Goal: Transaction & Acquisition: Purchase product/service

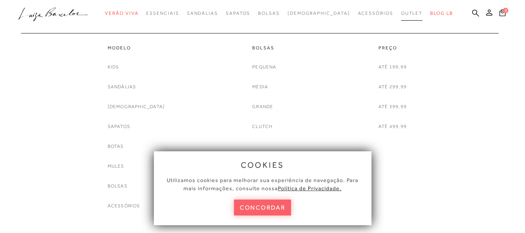
click at [401, 13] on span "Outlet" at bounding box center [412, 12] width 22 height 5
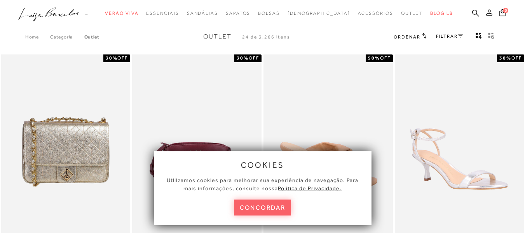
drag, startPoint x: 269, startPoint y: 206, endPoint x: 273, endPoint y: 206, distance: 3.9
click at [269, 206] on button "concordar" at bounding box center [262, 207] width 57 height 16
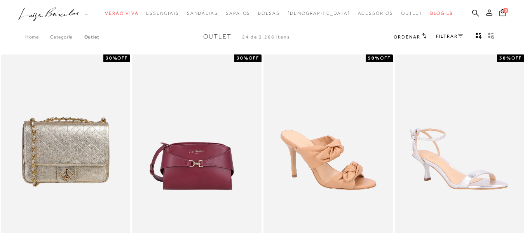
click at [460, 35] on icon at bounding box center [460, 35] width 5 height 3
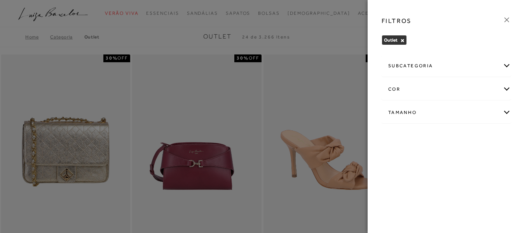
click at [505, 113] on div "Tamanho" at bounding box center [446, 112] width 129 height 21
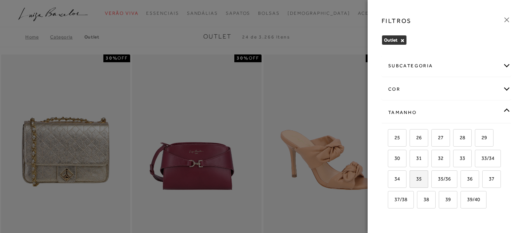
click at [421, 181] on span "35" at bounding box center [415, 179] width 11 height 6
click at [416, 181] on input "35" at bounding box center [412, 180] width 8 height 8
checkbox input "true"
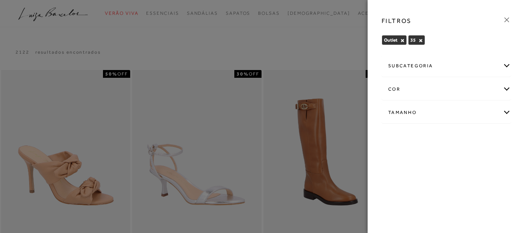
click at [504, 68] on div "subcategoria" at bounding box center [446, 66] width 129 height 21
click at [509, 21] on icon at bounding box center [506, 20] width 9 height 9
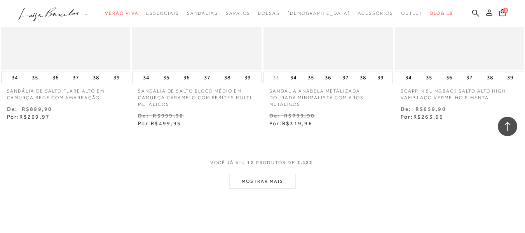
scroll to position [738, 0]
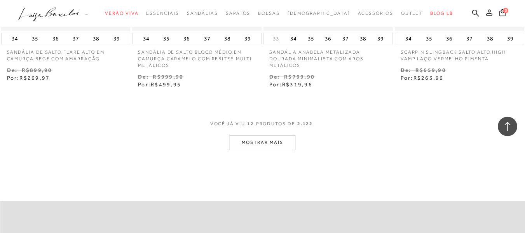
click at [257, 139] on button "MOSTRAR MAIS" at bounding box center [262, 142] width 65 height 15
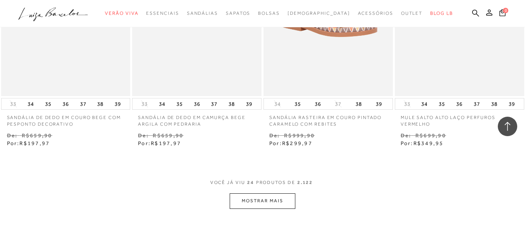
scroll to position [1553, 0]
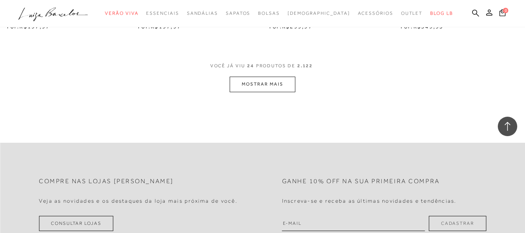
click at [264, 87] on button "MOSTRAR MAIS" at bounding box center [262, 84] width 65 height 15
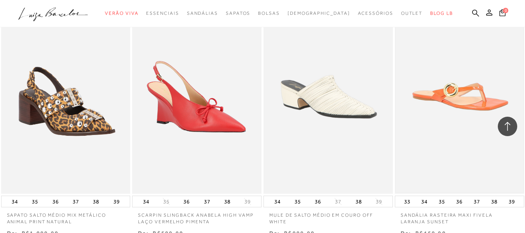
scroll to position [2253, 0]
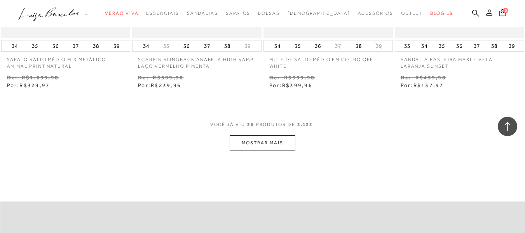
click at [277, 142] on button "MOSTRAR MAIS" at bounding box center [262, 142] width 65 height 15
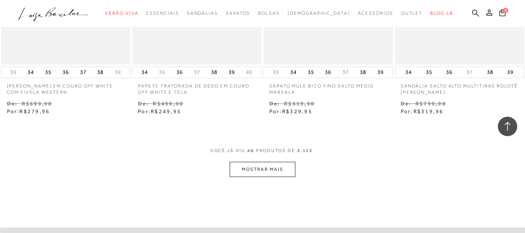
scroll to position [3029, 0]
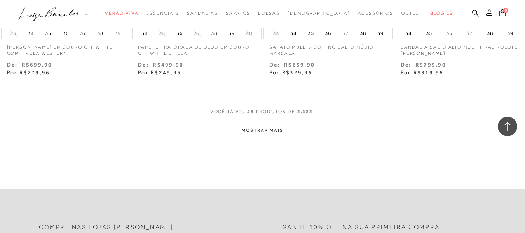
click at [249, 128] on button "MOSTRAR MAIS" at bounding box center [262, 130] width 65 height 15
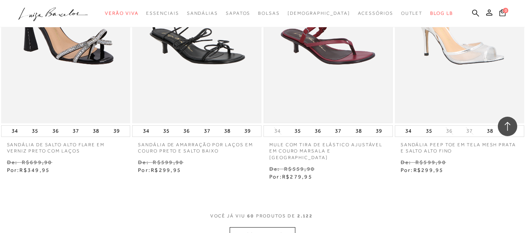
scroll to position [3767, 0]
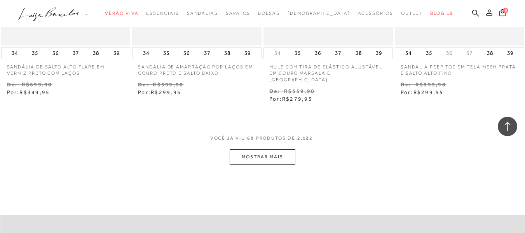
click at [280, 153] on button "MOSTRAR MAIS" at bounding box center [262, 156] width 65 height 15
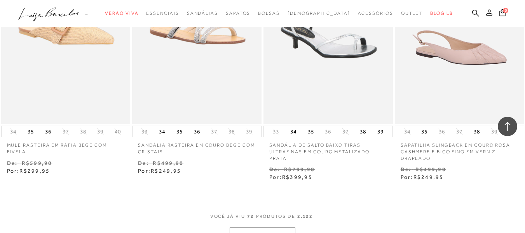
scroll to position [4505, 0]
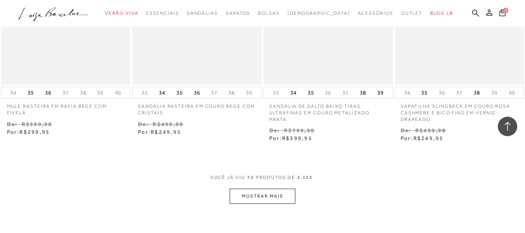
click at [267, 188] on button "MOSTRAR MAIS" at bounding box center [262, 195] width 65 height 15
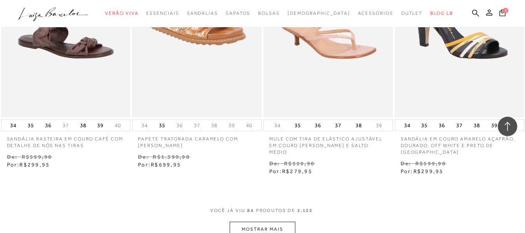
scroll to position [5321, 0]
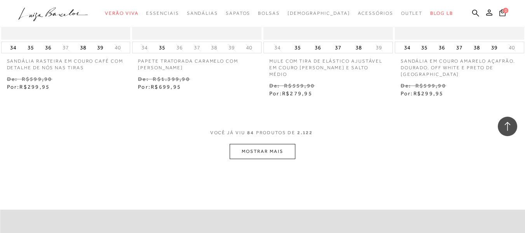
click at [285, 144] on button "MOSTRAR MAIS" at bounding box center [262, 151] width 65 height 15
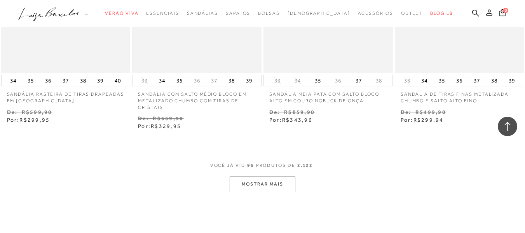
scroll to position [6097, 0]
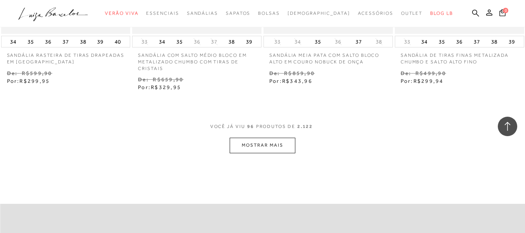
click at [263, 137] on button "MOSTRAR MAIS" at bounding box center [262, 144] width 65 height 15
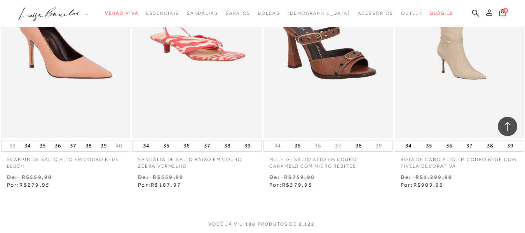
scroll to position [6913, 0]
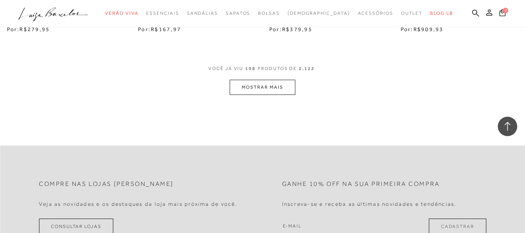
click at [250, 80] on button "MOSTRAR MAIS" at bounding box center [262, 87] width 65 height 15
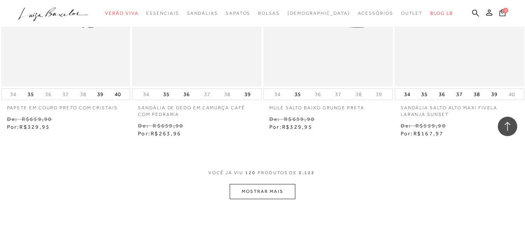
scroll to position [7690, 0]
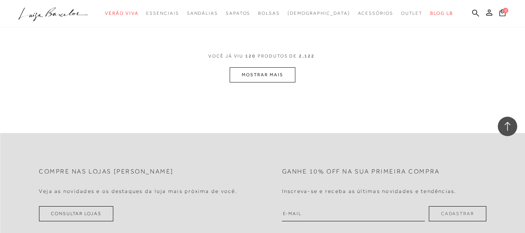
click at [279, 67] on button "MOSTRAR MAIS" at bounding box center [262, 74] width 65 height 15
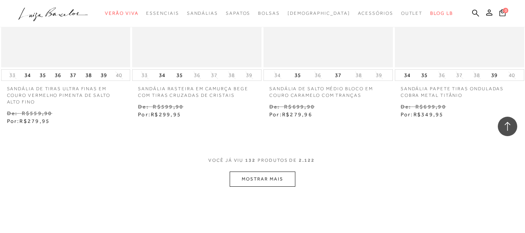
scroll to position [8428, 0]
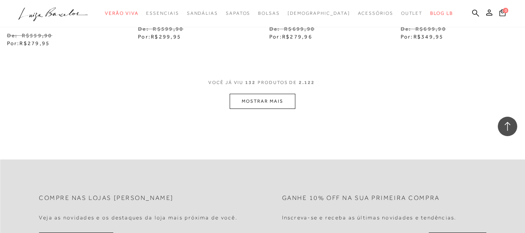
click at [273, 94] on button "MOSTRAR MAIS" at bounding box center [262, 101] width 65 height 15
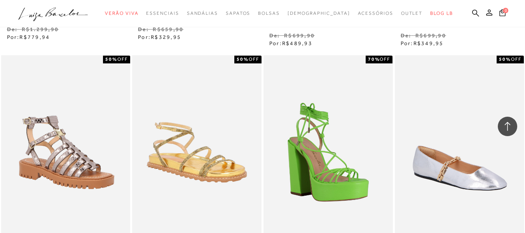
scroll to position [9088, 0]
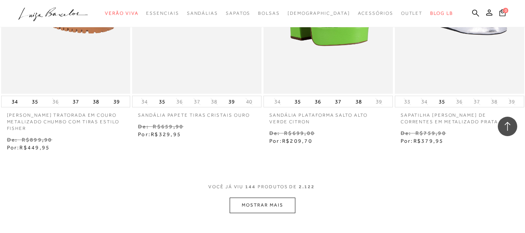
click at [251, 197] on button "MOSTRAR MAIS" at bounding box center [262, 204] width 65 height 15
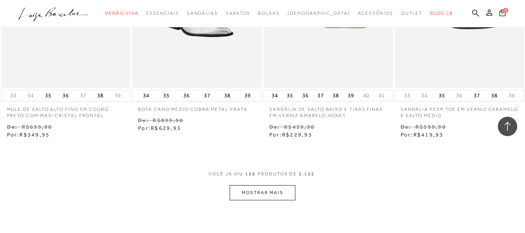
scroll to position [9904, 0]
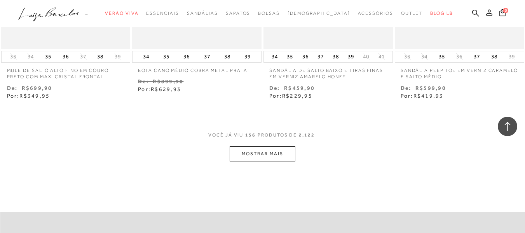
click at [250, 146] on button "MOSTRAR MAIS" at bounding box center [262, 153] width 65 height 15
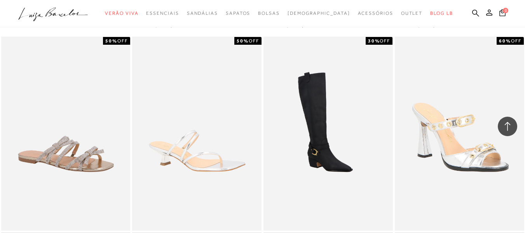
scroll to position [10641, 0]
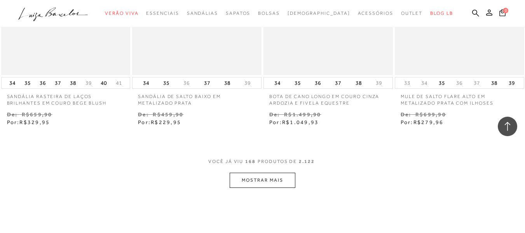
click at [264, 172] on button "MOSTRAR MAIS" at bounding box center [262, 179] width 65 height 15
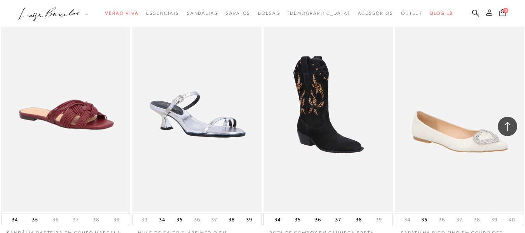
scroll to position [11418, 0]
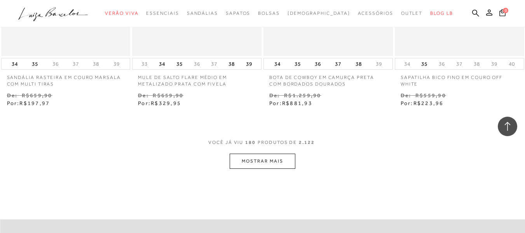
click at [267, 153] on button "MOSTRAR MAIS" at bounding box center [262, 160] width 65 height 15
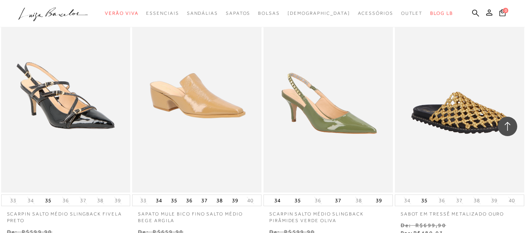
scroll to position [12195, 0]
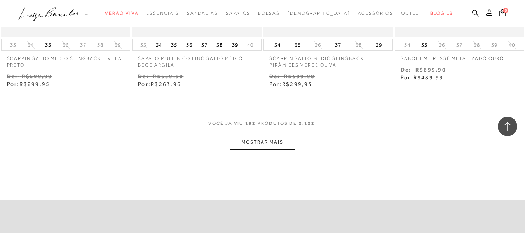
click at [263, 134] on button "MOSTRAR MAIS" at bounding box center [262, 141] width 65 height 15
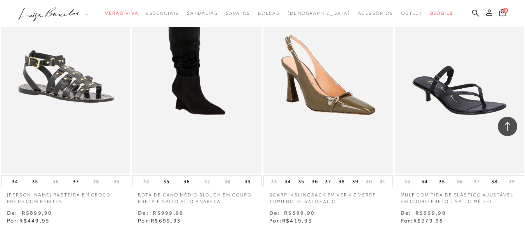
scroll to position [12894, 0]
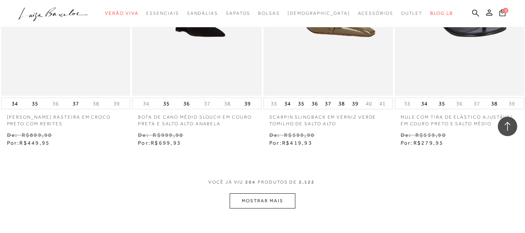
click at [264, 193] on button "MOSTRAR MAIS" at bounding box center [262, 200] width 65 height 15
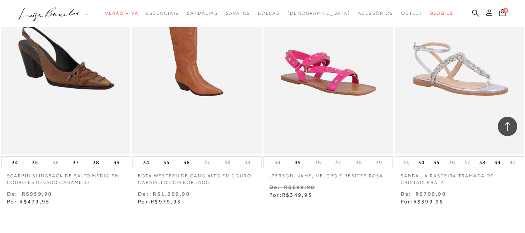
scroll to position [13748, 0]
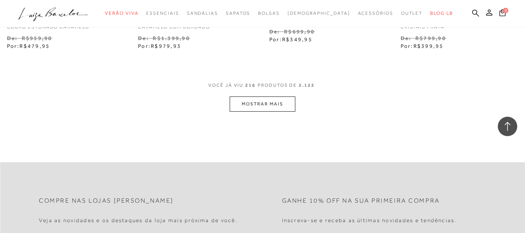
click at [271, 96] on button "MOSTRAR MAIS" at bounding box center [262, 103] width 65 height 15
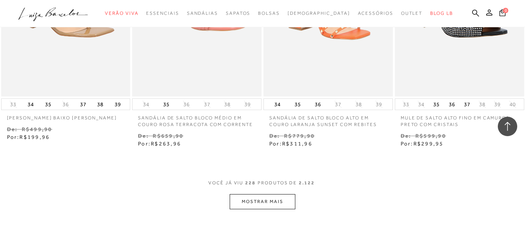
scroll to position [14525, 0]
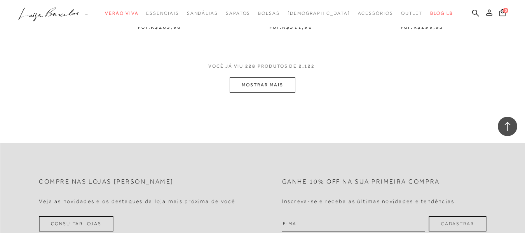
click at [278, 77] on button "MOSTRAR MAIS" at bounding box center [262, 84] width 65 height 15
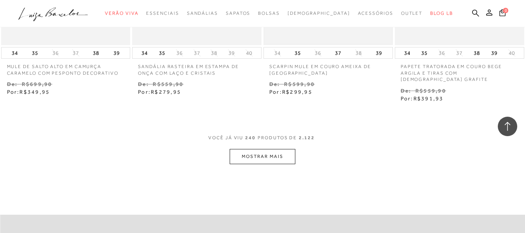
scroll to position [15302, 0]
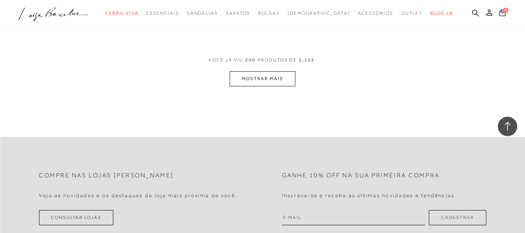
click at [275, 71] on button "MOSTRAR MAIS" at bounding box center [262, 78] width 65 height 15
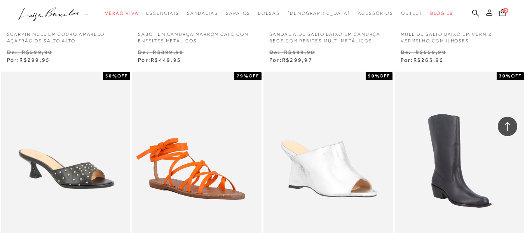
scroll to position [15923, 0]
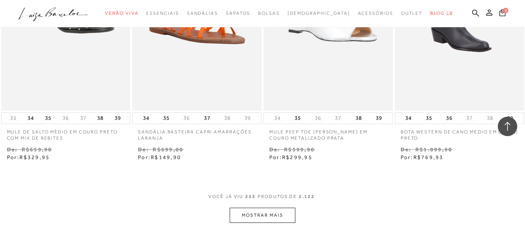
click at [266, 207] on button "MOSTRAR MAIS" at bounding box center [262, 214] width 65 height 15
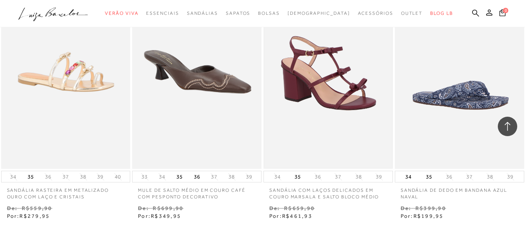
scroll to position [16739, 0]
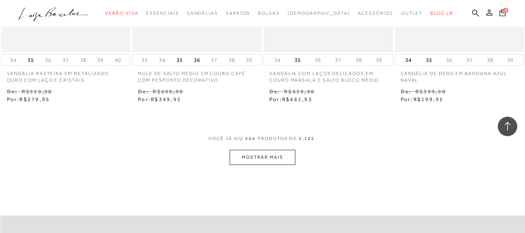
click at [276, 150] on button "MOSTRAR MAIS" at bounding box center [262, 157] width 65 height 15
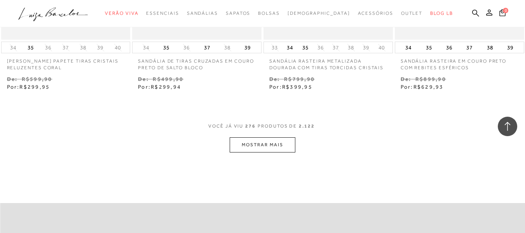
scroll to position [17593, 0]
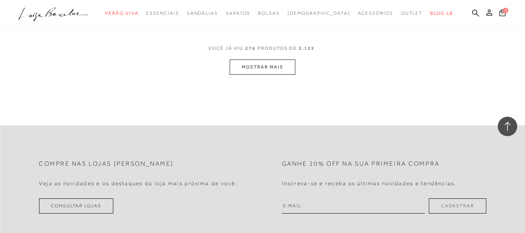
click at [266, 59] on button "MOSTRAR MAIS" at bounding box center [262, 66] width 65 height 15
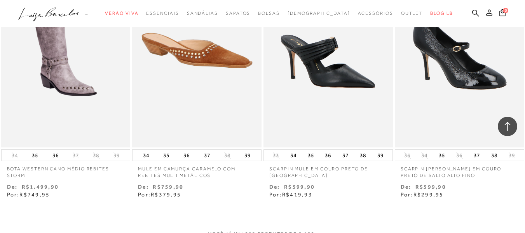
scroll to position [18328, 0]
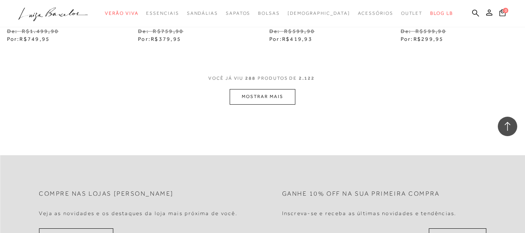
click at [272, 89] on button "MOSTRAR MAIS" at bounding box center [262, 96] width 65 height 15
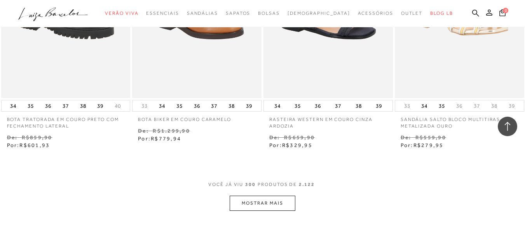
scroll to position [19109, 0]
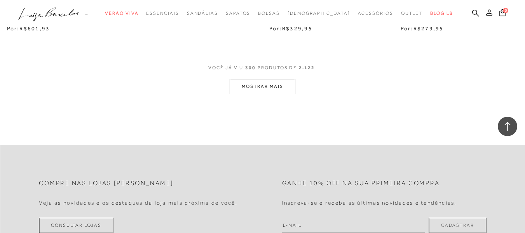
click at [272, 79] on button "MOSTRAR MAIS" at bounding box center [262, 86] width 65 height 15
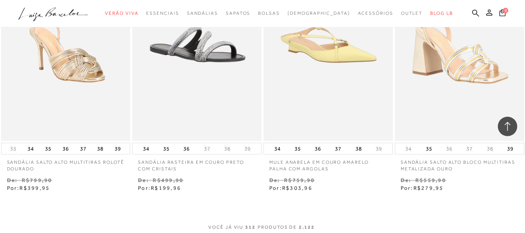
scroll to position [19837, 0]
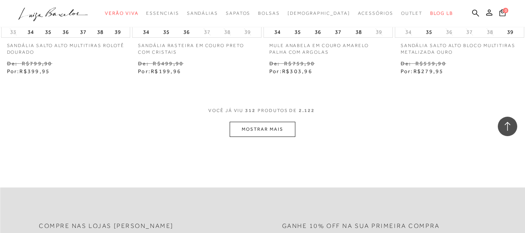
click at [278, 122] on button "MOSTRAR MAIS" at bounding box center [262, 129] width 65 height 15
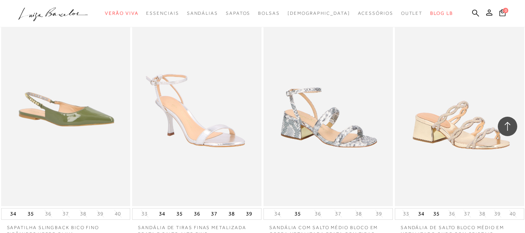
scroll to position [20575, 0]
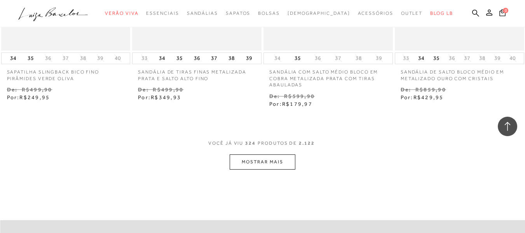
click at [263, 154] on button "MOSTRAR MAIS" at bounding box center [262, 161] width 65 height 15
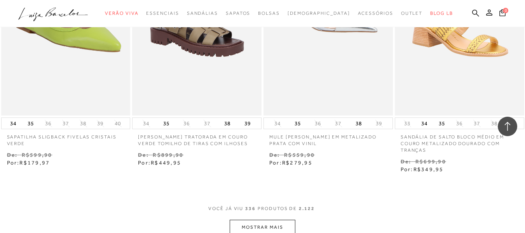
scroll to position [21352, 0]
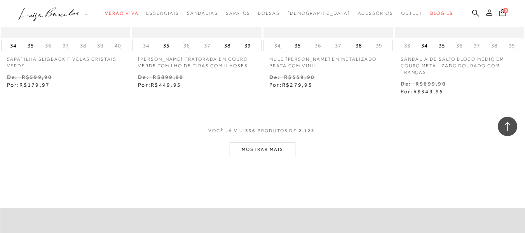
click at [276, 142] on button "MOSTRAR MAIS" at bounding box center [262, 149] width 65 height 15
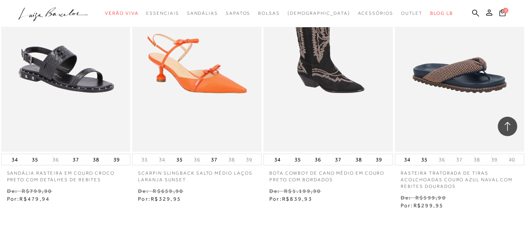
scroll to position [22158, 0]
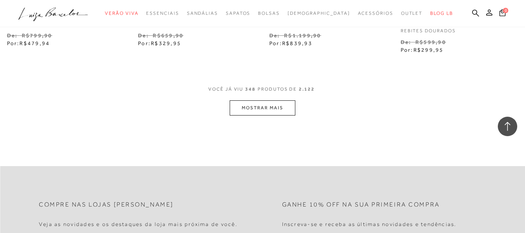
click at [263, 100] on button "MOSTRAR MAIS" at bounding box center [262, 107] width 65 height 15
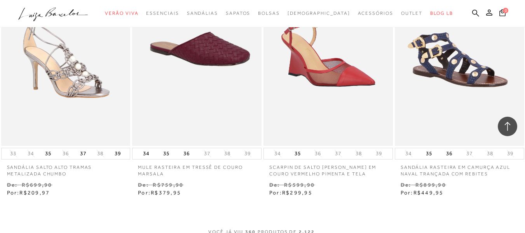
scroll to position [22895, 0]
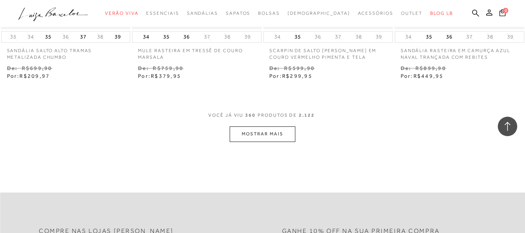
click at [287, 126] on button "MOSTRAR MAIS" at bounding box center [262, 133] width 65 height 15
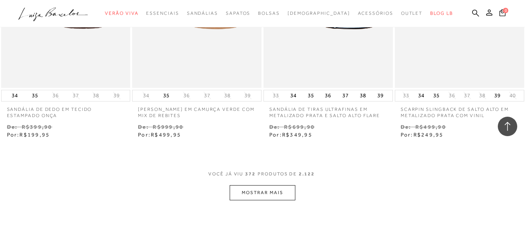
scroll to position [23633, 0]
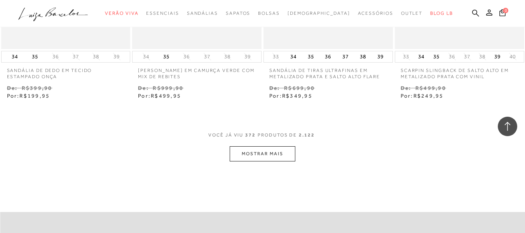
click at [280, 146] on button "MOSTRAR MAIS" at bounding box center [262, 153] width 65 height 15
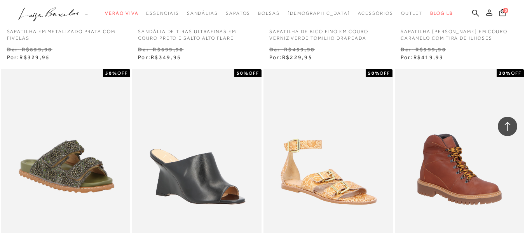
scroll to position [24332, 0]
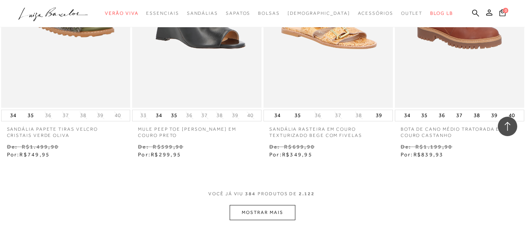
click at [267, 205] on button "MOSTRAR MAIS" at bounding box center [262, 212] width 65 height 15
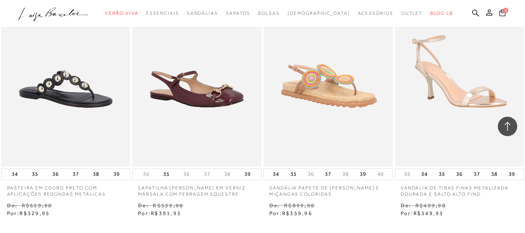
scroll to position [25187, 0]
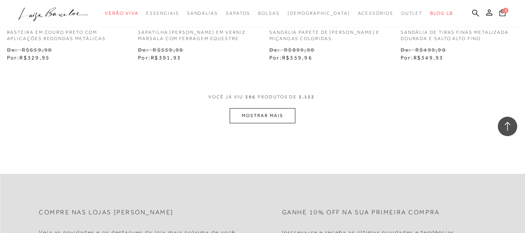
click at [273, 108] on button "MOSTRAR MAIS" at bounding box center [262, 115] width 65 height 15
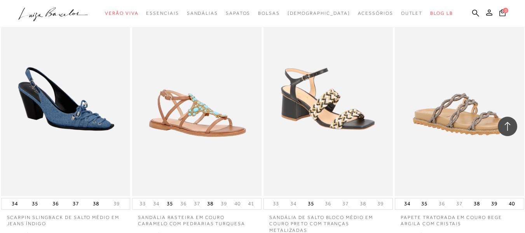
scroll to position [25876, 0]
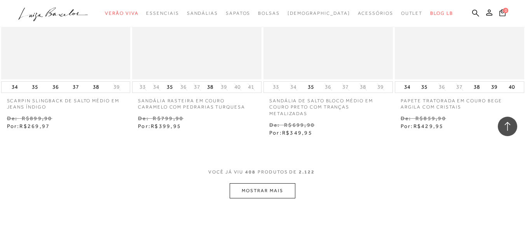
click at [258, 183] on button "MOSTRAR MAIS" at bounding box center [262, 190] width 65 height 15
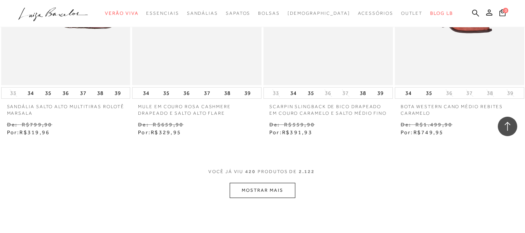
scroll to position [26673, 0]
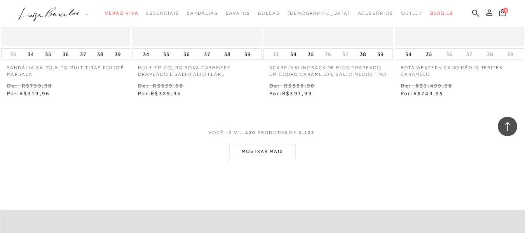
click at [256, 144] on button "MOSTRAR MAIS" at bounding box center [262, 151] width 65 height 15
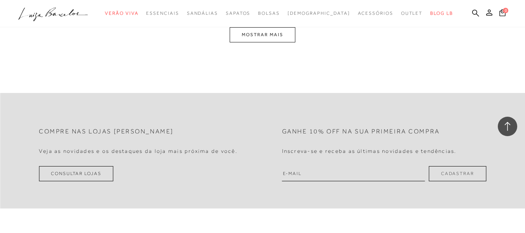
click at [260, 31] on button "MOSTRAR MAIS" at bounding box center [262, 34] width 65 height 15
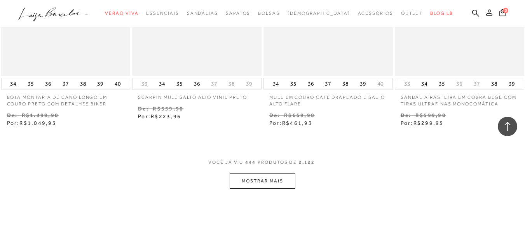
scroll to position [28276, 0]
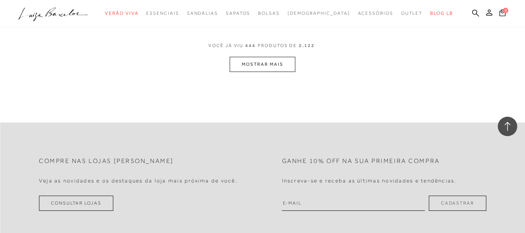
click at [261, 58] on button "MOSTRAR MAIS" at bounding box center [262, 64] width 65 height 15
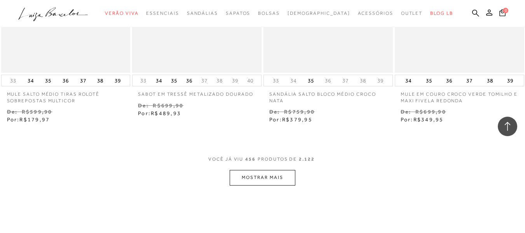
scroll to position [29004, 0]
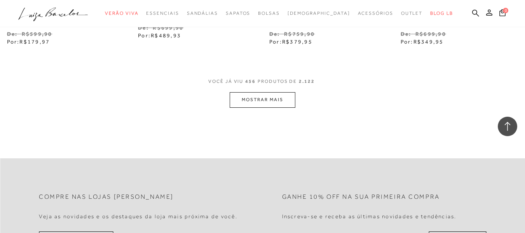
click at [277, 92] on button "MOSTRAR MAIS" at bounding box center [262, 99] width 65 height 15
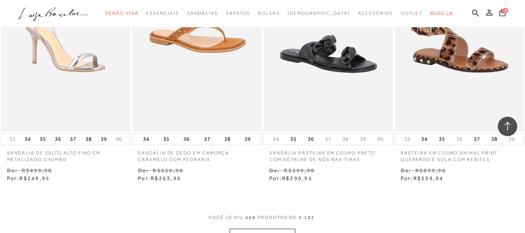
scroll to position [29742, 0]
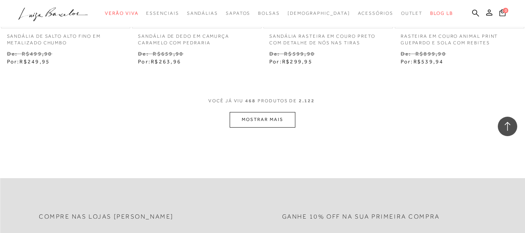
click at [280, 112] on button "MOSTRAR MAIS" at bounding box center [262, 119] width 65 height 15
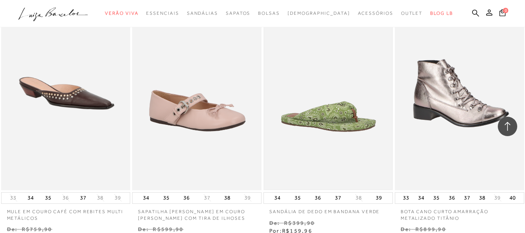
scroll to position [30441, 0]
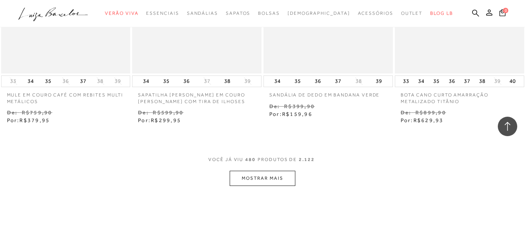
click at [279, 170] on button "MOSTRAR MAIS" at bounding box center [262, 177] width 65 height 15
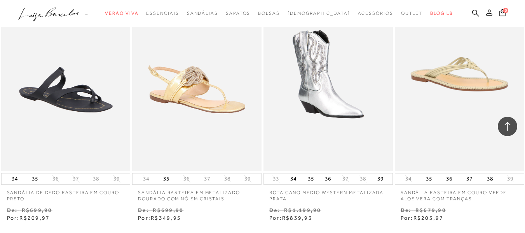
scroll to position [31179, 0]
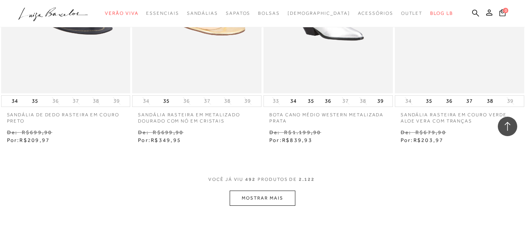
click at [271, 192] on button "MOSTRAR MAIS" at bounding box center [262, 197] width 65 height 15
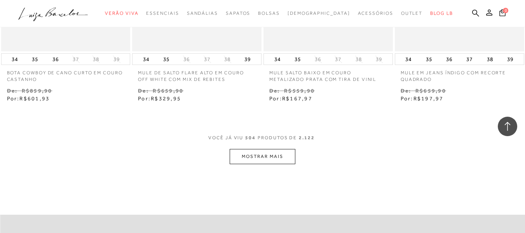
scroll to position [32101, 0]
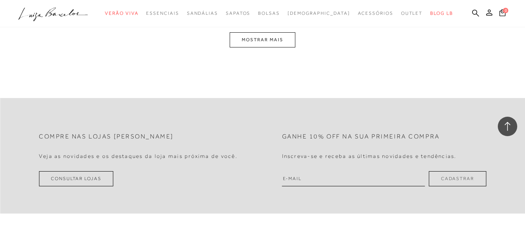
click at [278, 39] on button "MOSTRAR MAIS" at bounding box center [262, 39] width 65 height 15
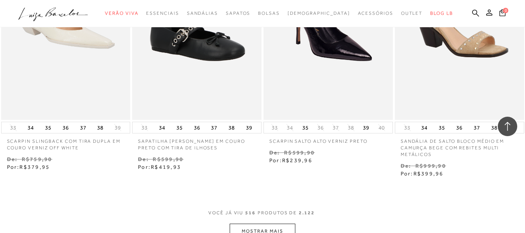
scroll to position [32797, 0]
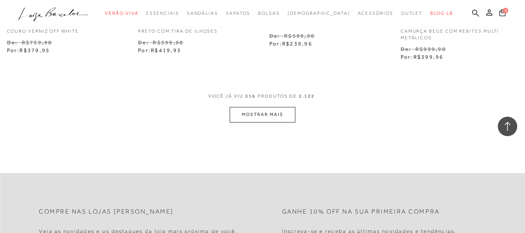
click at [276, 107] on button "MOSTRAR MAIS" at bounding box center [262, 114] width 65 height 15
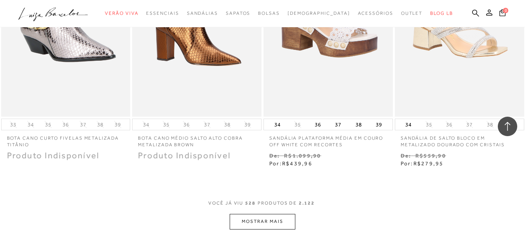
scroll to position [33565, 0]
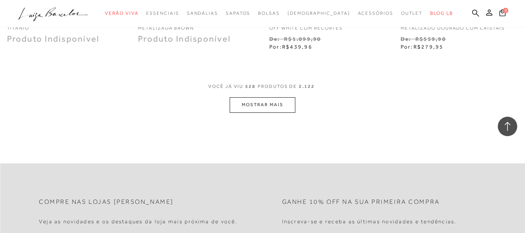
click at [279, 97] on button "MOSTRAR MAIS" at bounding box center [262, 104] width 65 height 15
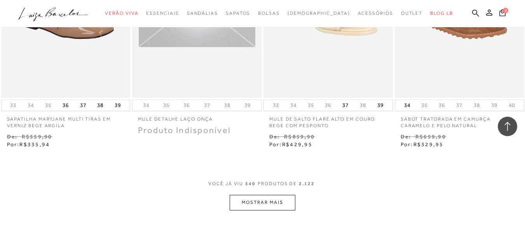
scroll to position [34342, 0]
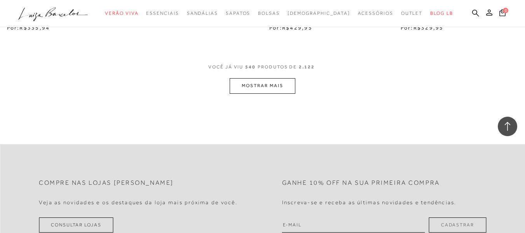
click at [260, 78] on button "MOSTRAR MAIS" at bounding box center [262, 85] width 65 height 15
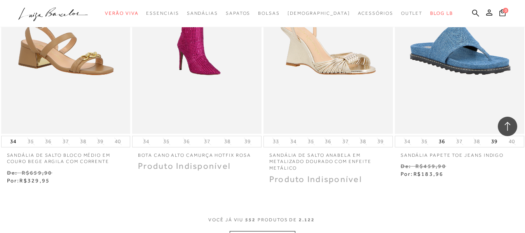
scroll to position [35070, 0]
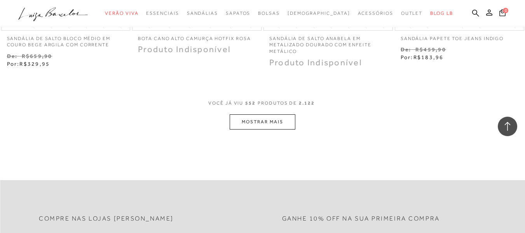
click at [268, 114] on button "MOSTRAR MAIS" at bounding box center [262, 121] width 65 height 15
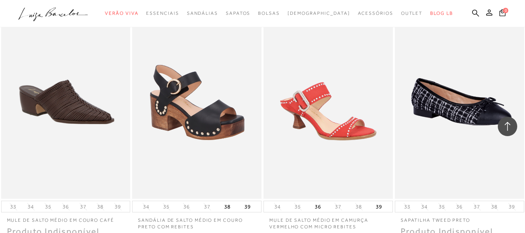
scroll to position [35808, 0]
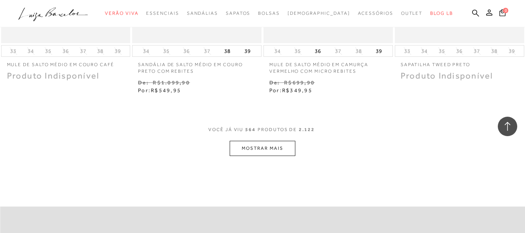
click at [261, 141] on button "MOSTRAR MAIS" at bounding box center [262, 148] width 65 height 15
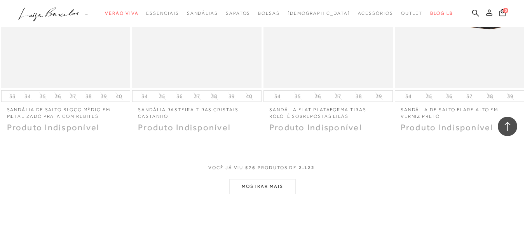
scroll to position [36598, 0]
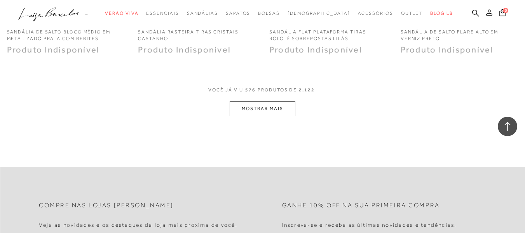
click at [265, 87] on div "VOCê JÁ VIU 576 PRODUTOS DE 2.122" at bounding box center [262, 94] width 108 height 14
click at [269, 101] on button "MOSTRAR MAIS" at bounding box center [262, 108] width 65 height 15
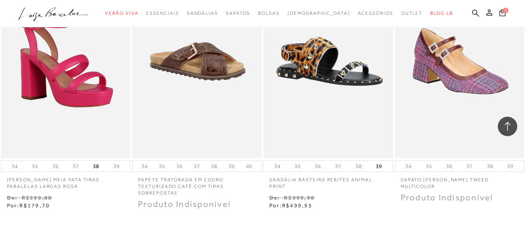
scroll to position [37311, 0]
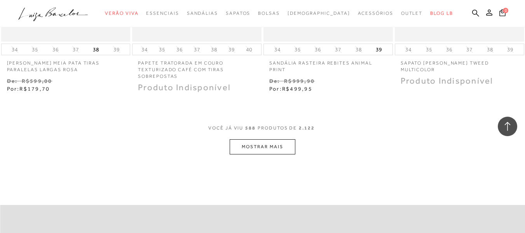
click at [277, 139] on button "MOSTRAR MAIS" at bounding box center [262, 146] width 65 height 15
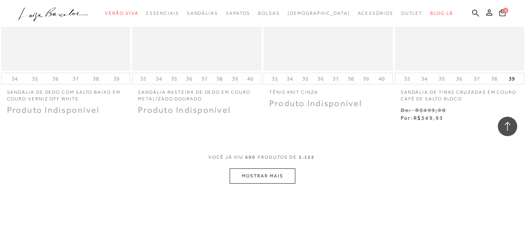
scroll to position [38072, 0]
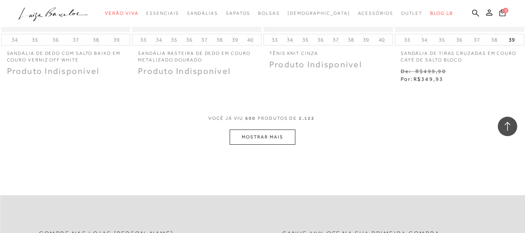
click at [268, 129] on button "MOSTRAR MAIS" at bounding box center [262, 136] width 65 height 15
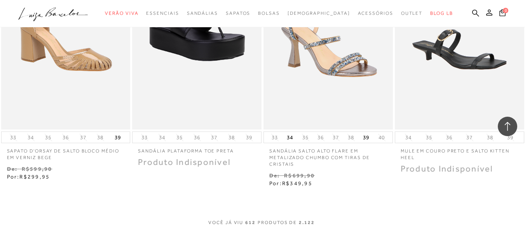
scroll to position [38887, 0]
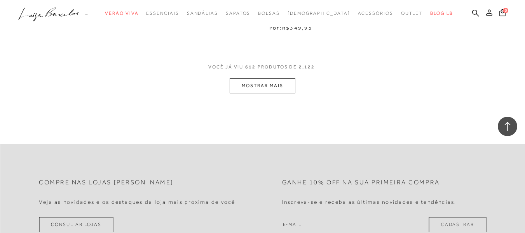
click at [280, 78] on button "MOSTRAR MAIS" at bounding box center [262, 85] width 65 height 15
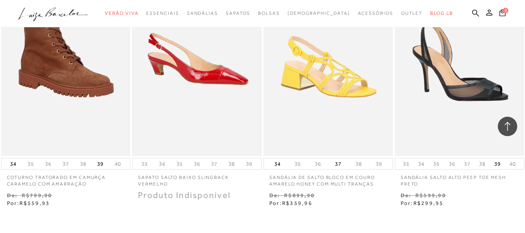
scroll to position [39586, 0]
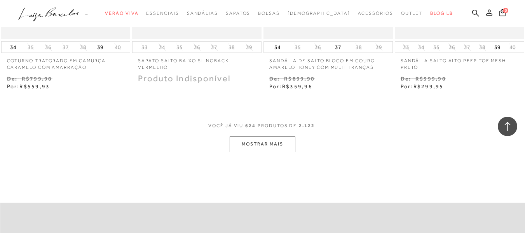
click at [275, 136] on button "MOSTRAR MAIS" at bounding box center [262, 143] width 65 height 15
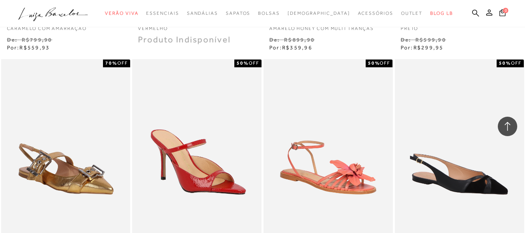
scroll to position [39664, 0]
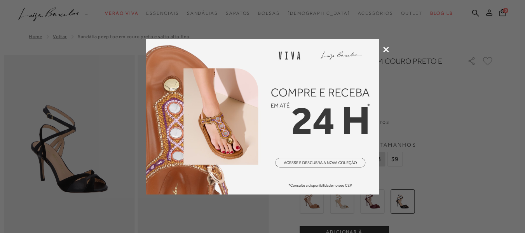
click at [388, 46] on div at bounding box center [262, 116] width 525 height 233
click at [387, 49] on icon at bounding box center [386, 50] width 6 height 6
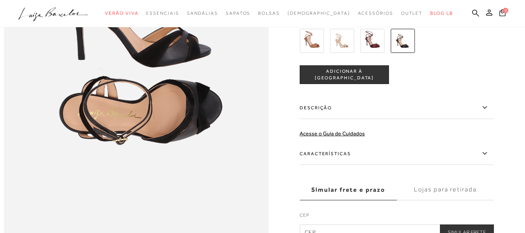
scroll to position [427, 0]
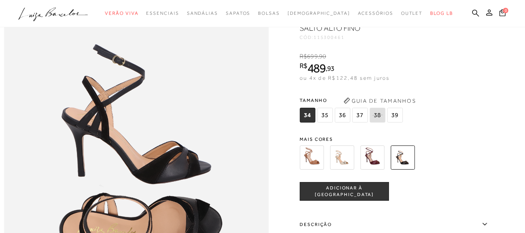
click at [317, 169] on img at bounding box center [311, 157] width 24 height 24
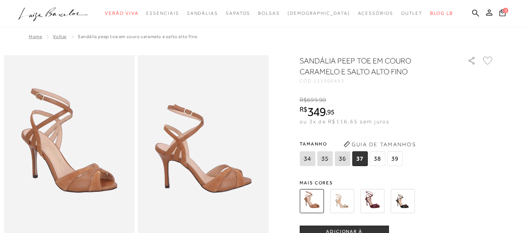
scroll to position [78, 0]
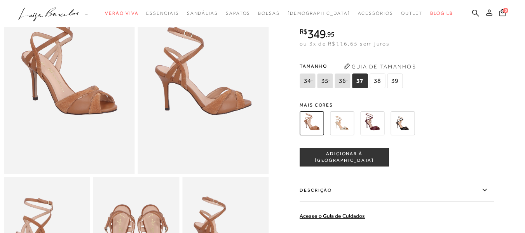
click at [372, 129] on img at bounding box center [372, 123] width 24 height 24
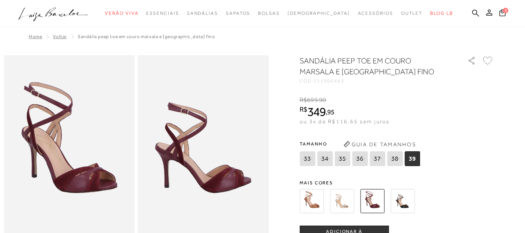
scroll to position [39, 0]
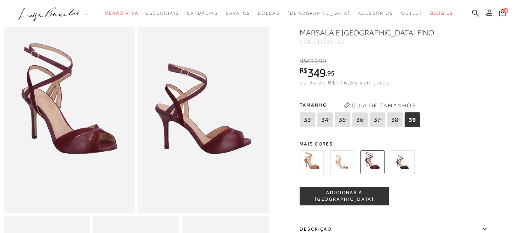
click at [411, 163] on img at bounding box center [402, 162] width 24 height 24
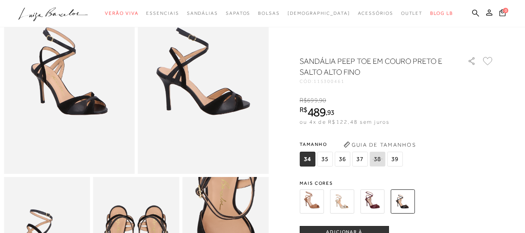
scroll to position [155, 0]
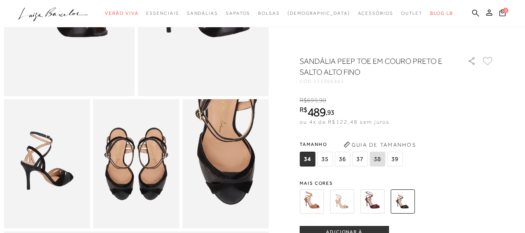
click at [343, 206] on img at bounding box center [342, 201] width 24 height 24
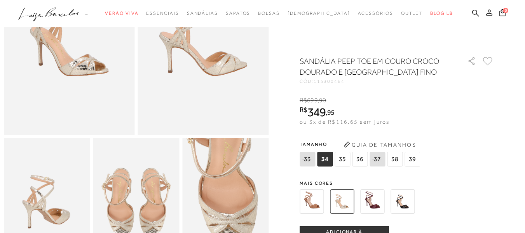
scroll to position [233, 0]
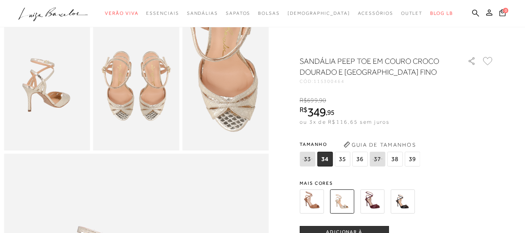
click at [409, 206] on img at bounding box center [402, 201] width 24 height 24
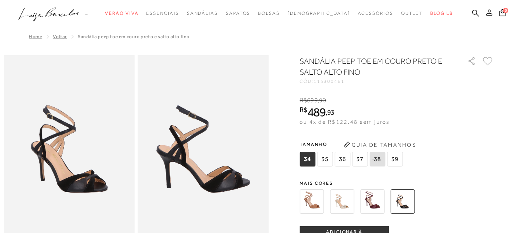
click at [188, 158] on img at bounding box center [203, 153] width 131 height 196
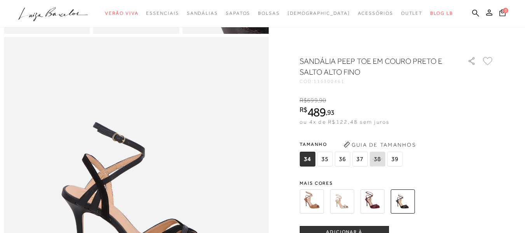
scroll to position [466, 0]
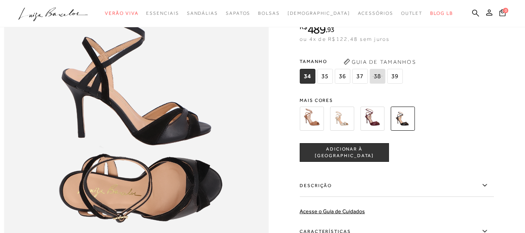
click at [187, 135] on img at bounding box center [136, 118] width 264 height 397
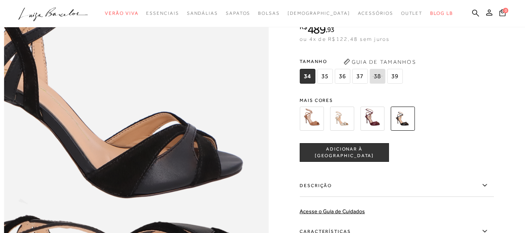
scroll to position [583, 0]
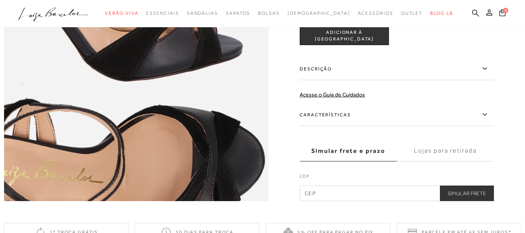
click at [180, 103] on img at bounding box center [92, 28] width 529 height 793
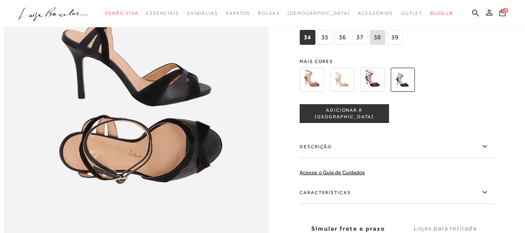
scroll to position [350, 0]
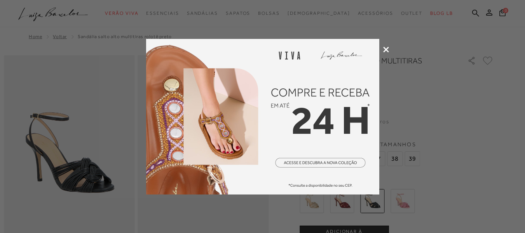
click at [385, 49] on icon at bounding box center [386, 50] width 6 height 6
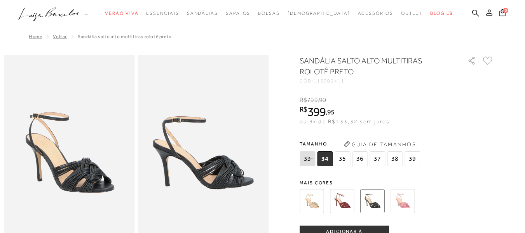
scroll to position [39, 0]
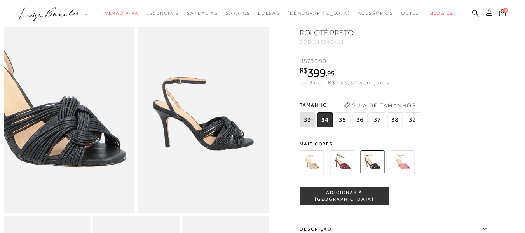
click at [102, 143] on img at bounding box center [35, 88] width 261 height 392
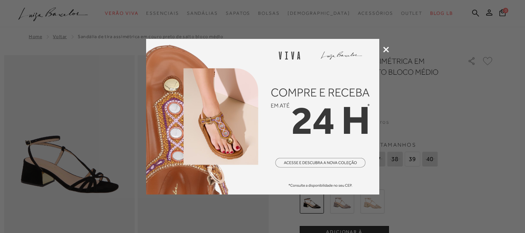
click at [384, 50] on icon at bounding box center [386, 50] width 6 height 6
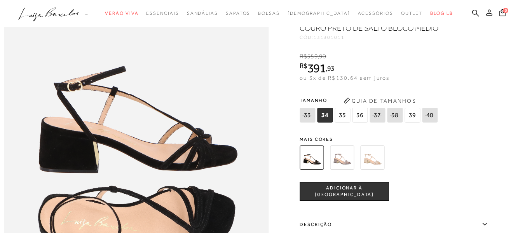
scroll to position [466, 0]
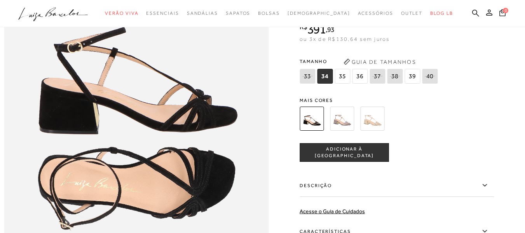
click at [338, 130] on img at bounding box center [342, 118] width 24 height 24
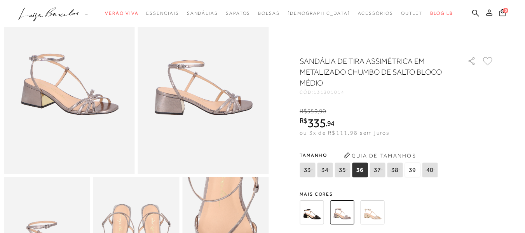
scroll to position [194, 0]
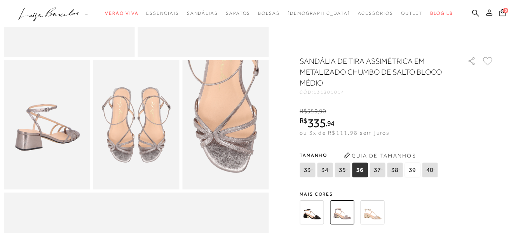
click at [318, 212] on img at bounding box center [311, 212] width 24 height 24
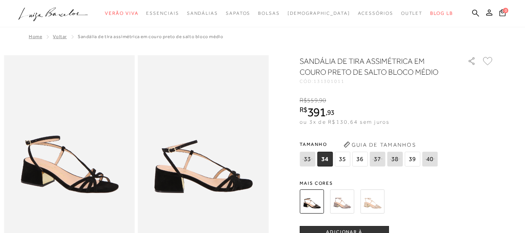
scroll to position [117, 0]
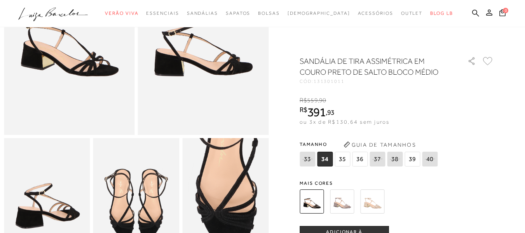
click at [368, 205] on img at bounding box center [372, 201] width 24 height 24
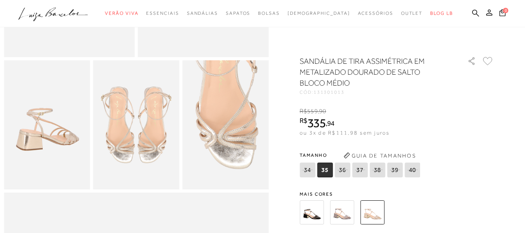
scroll to position [233, 0]
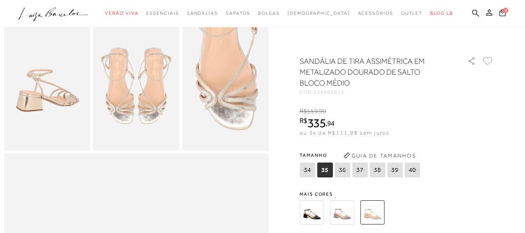
drag, startPoint x: 315, startPoint y: 212, endPoint x: 325, endPoint y: 209, distance: 10.5
click at [315, 212] on img at bounding box center [311, 212] width 24 height 24
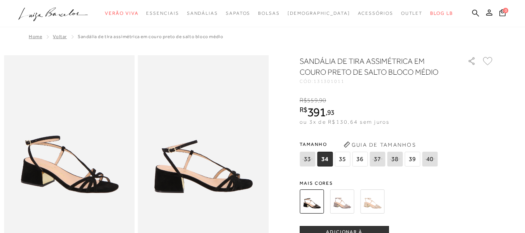
click at [89, 191] on img at bounding box center [69, 153] width 131 height 196
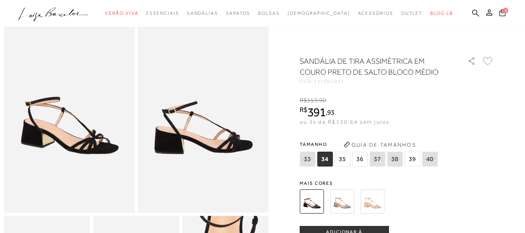
scroll to position [78, 0]
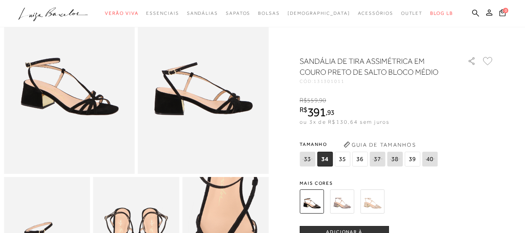
click at [342, 161] on span "35" at bounding box center [342, 158] width 16 height 15
click at [481, 132] on div "SANDÁLIA DE TIRA ASSIMÉTRICA EM COURO PRETO DE SALTO BLOCO MÉDIO CÓD: 131301011…" at bounding box center [396, 228] width 194 height 344
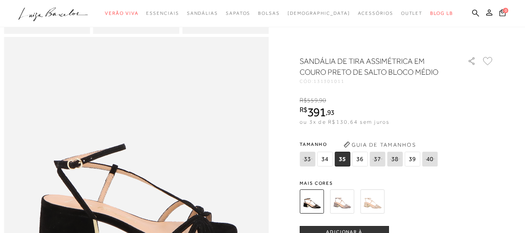
scroll to position [505, 0]
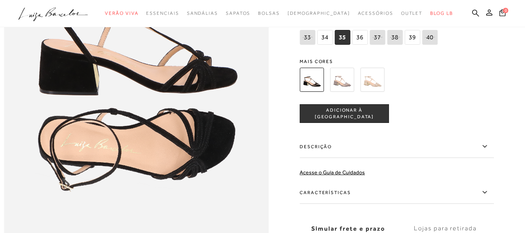
click at [347, 120] on span "ADICIONAR À [GEOGRAPHIC_DATA]" at bounding box center [344, 113] width 89 height 14
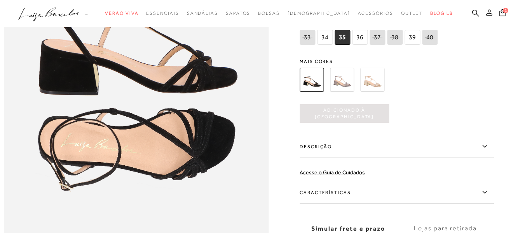
scroll to position [583, 0]
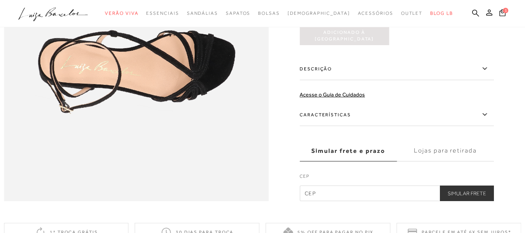
click at [374, 201] on input "text" at bounding box center [396, 193] width 194 height 16
type input "78048-315"
click at [463, 201] on button "Simular Frete" at bounding box center [467, 193] width 54 height 16
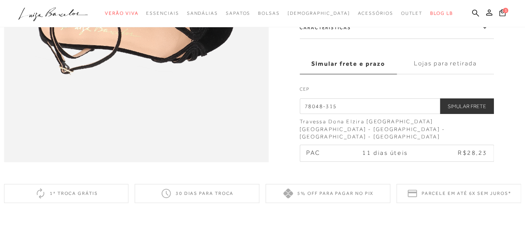
scroll to position [466, 0]
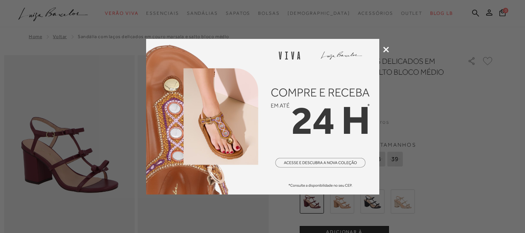
click at [387, 47] on icon at bounding box center [386, 50] width 6 height 6
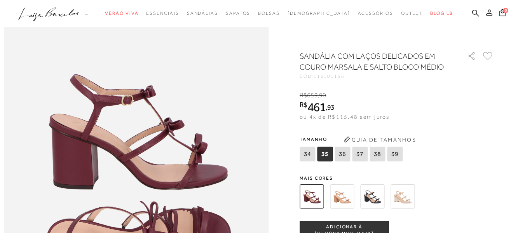
scroll to position [505, 0]
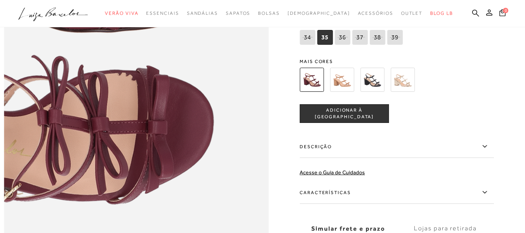
click at [250, 126] on img at bounding box center [24, 46] width 529 height 793
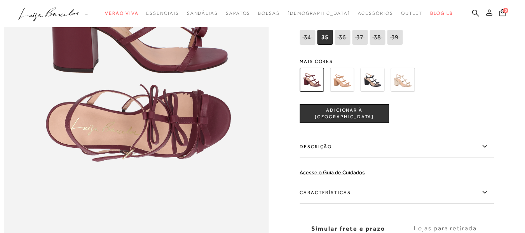
scroll to position [466, 0]
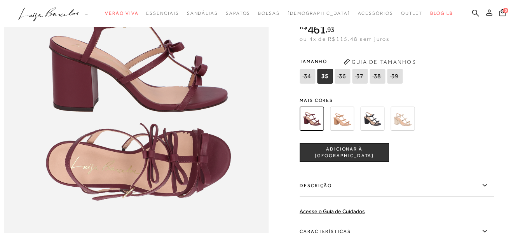
drag, startPoint x: 344, startPoint y: 141, endPoint x: 430, endPoint y: 137, distance: 85.5
click at [344, 130] on img at bounding box center [342, 118] width 24 height 24
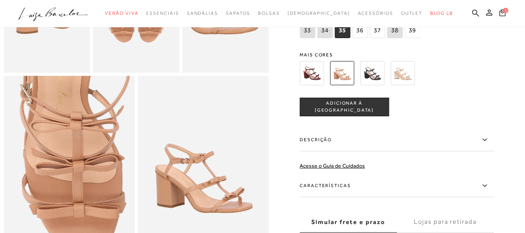
scroll to position [233, 0]
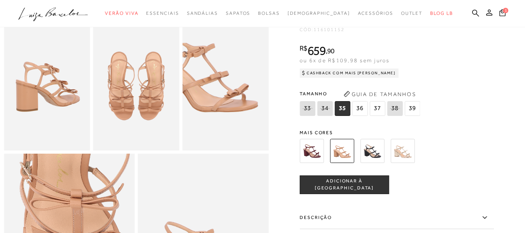
drag, startPoint x: 412, startPoint y: 167, endPoint x: 457, endPoint y: 160, distance: 45.1
click at [412, 163] on img at bounding box center [402, 151] width 24 height 24
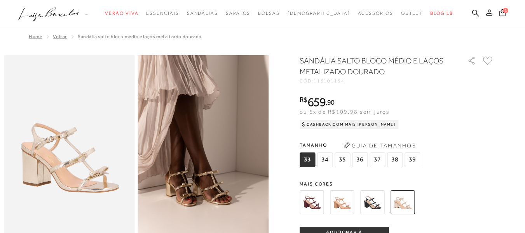
scroll to position [39, 0]
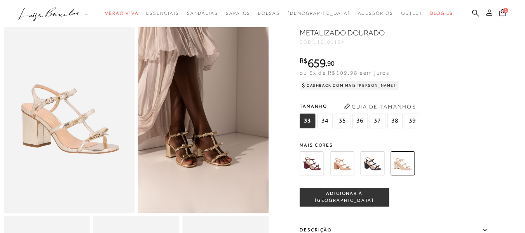
click at [376, 167] on img at bounding box center [372, 163] width 24 height 24
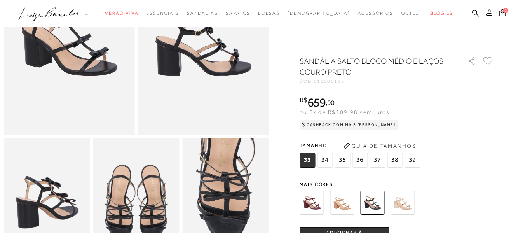
scroll to position [233, 0]
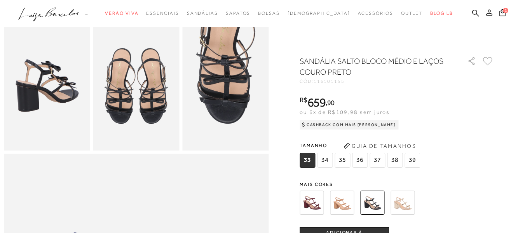
click at [344, 203] on img at bounding box center [342, 202] width 24 height 24
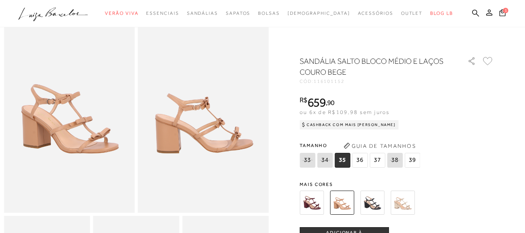
scroll to position [117, 0]
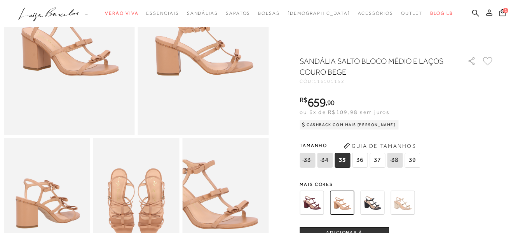
drag, startPoint x: 309, startPoint y: 202, endPoint x: 314, endPoint y: 202, distance: 5.0
click at [309, 202] on img at bounding box center [311, 202] width 24 height 24
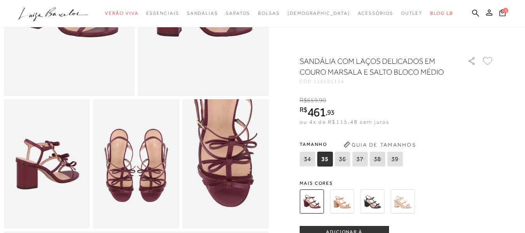
scroll to position [272, 0]
